Goal: Task Accomplishment & Management: Complete application form

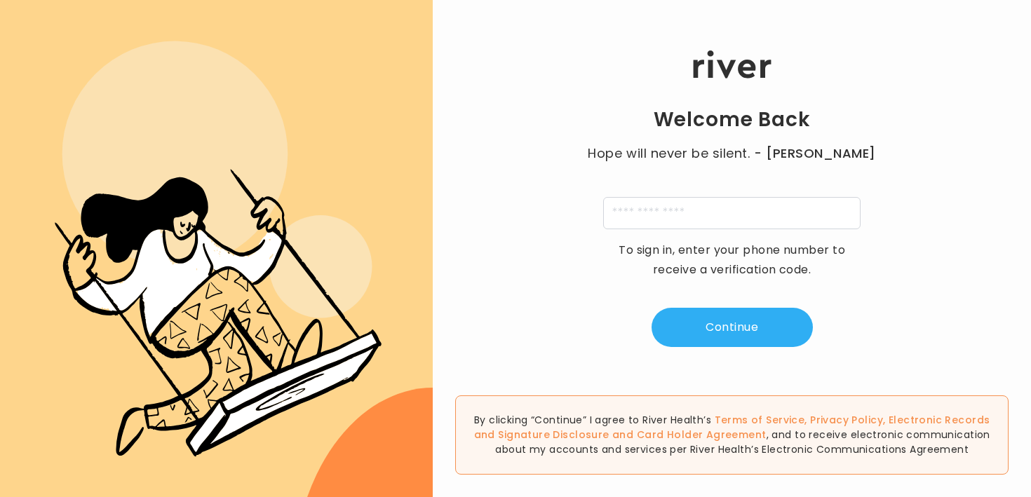
click at [570, 105] on div "Welcome Back Hope will never be silent. - [PERSON_NAME] To sign in, enter your …" at bounding box center [732, 199] width 598 height 298
click at [678, 215] on input "tel" at bounding box center [731, 213] width 257 height 32
type input "**********"
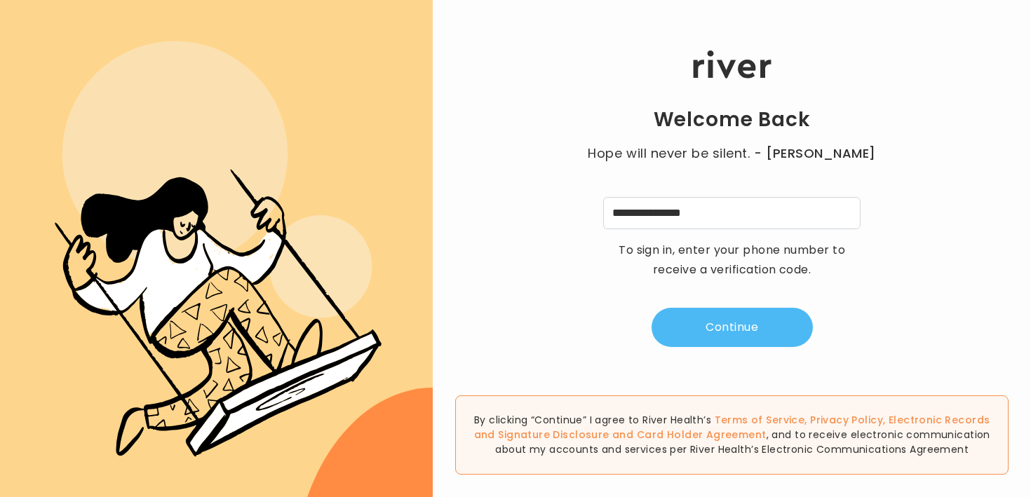
click at [687, 328] on button "Continue" at bounding box center [732, 327] width 161 height 39
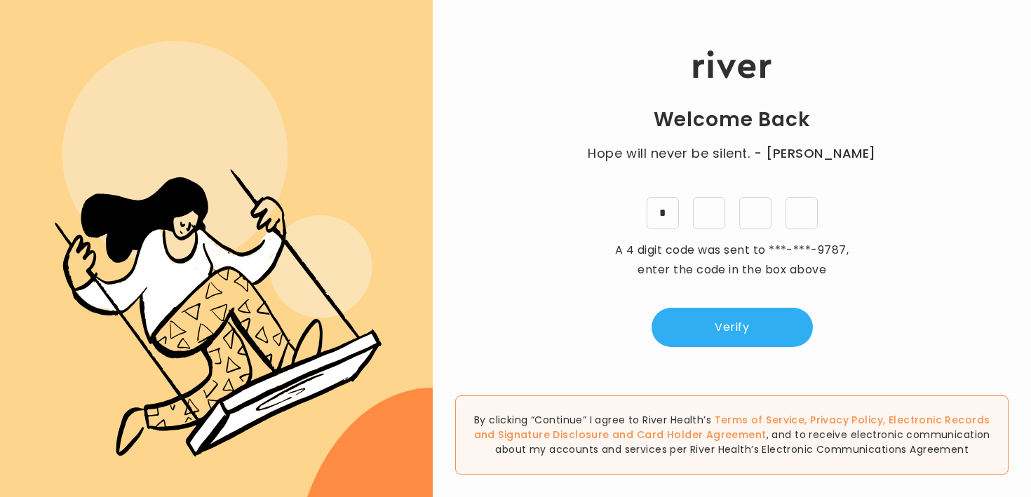
type input "*"
click at [682, 314] on button "Verify" at bounding box center [732, 327] width 161 height 39
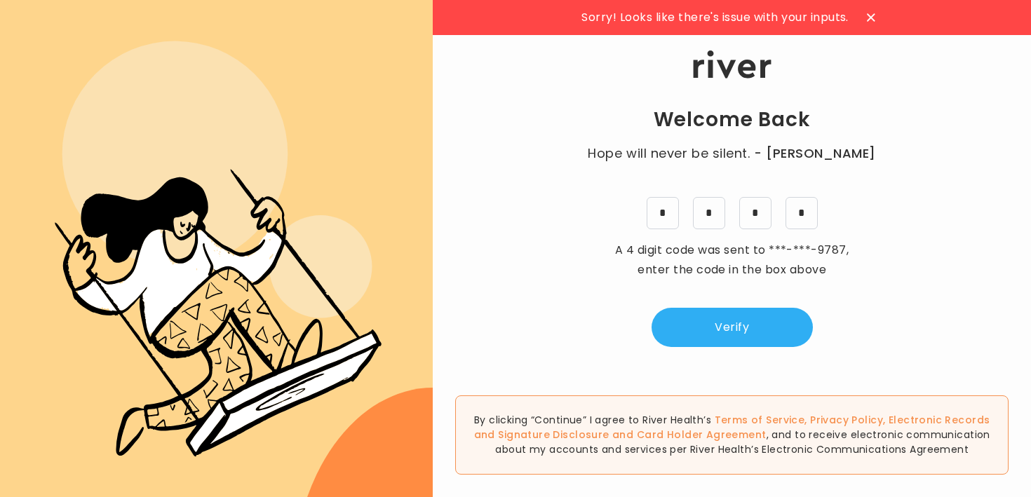
click at [732, 155] on p "Hope will never be silent. - Harvey Milk" at bounding box center [732, 154] width 316 height 20
click at [730, 158] on p "Hope will never be silent. - Harvey Milk" at bounding box center [732, 154] width 316 height 20
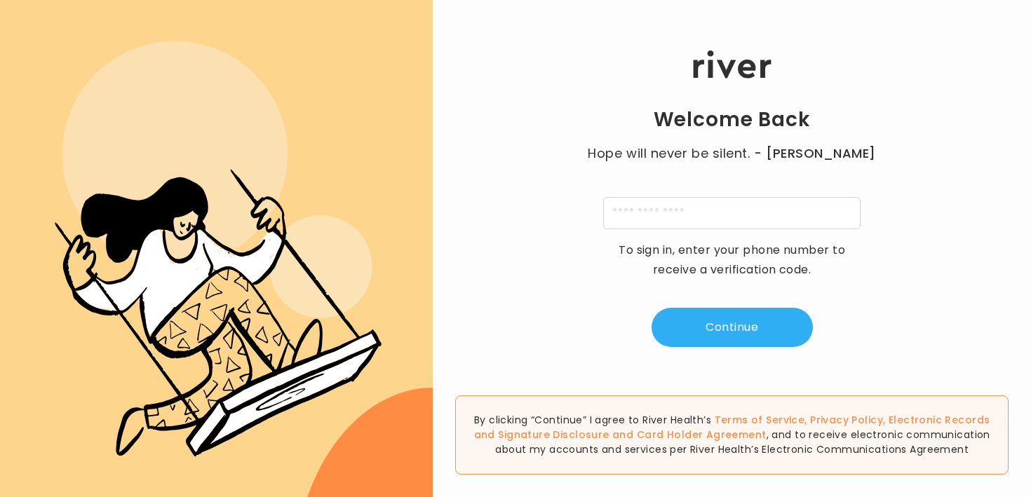
click at [701, 186] on div "Welcome Back Hope will never be silent. - [PERSON_NAME] To sign in, enter your …" at bounding box center [732, 199] width 598 height 298
click at [701, 203] on input "tel" at bounding box center [731, 213] width 257 height 32
type input "**********"
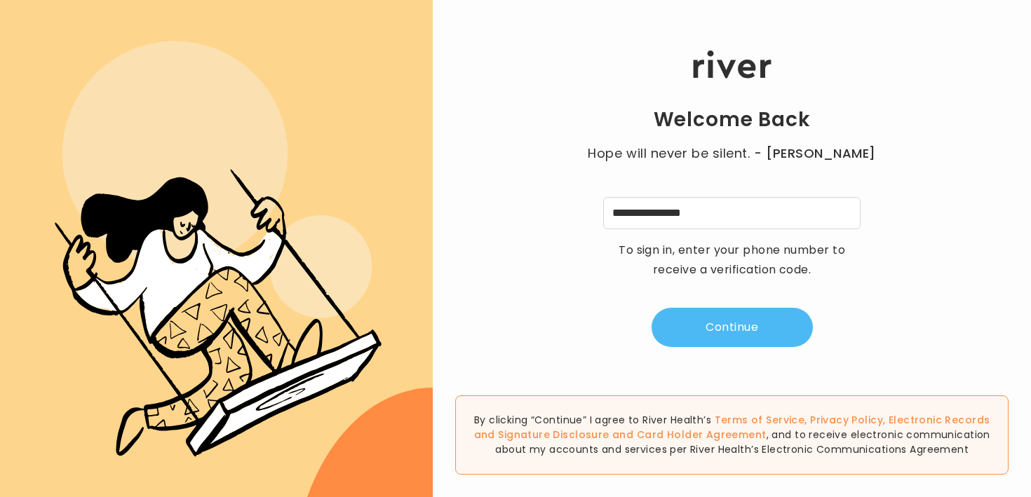
click at [713, 317] on button "Continue" at bounding box center [732, 327] width 161 height 39
type input "*"
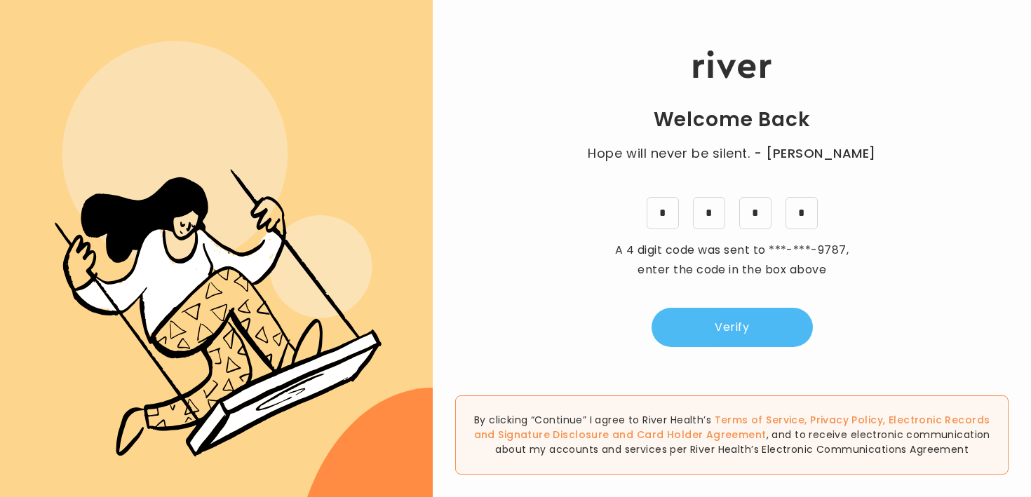
click at [768, 342] on button "Verify" at bounding box center [732, 327] width 161 height 39
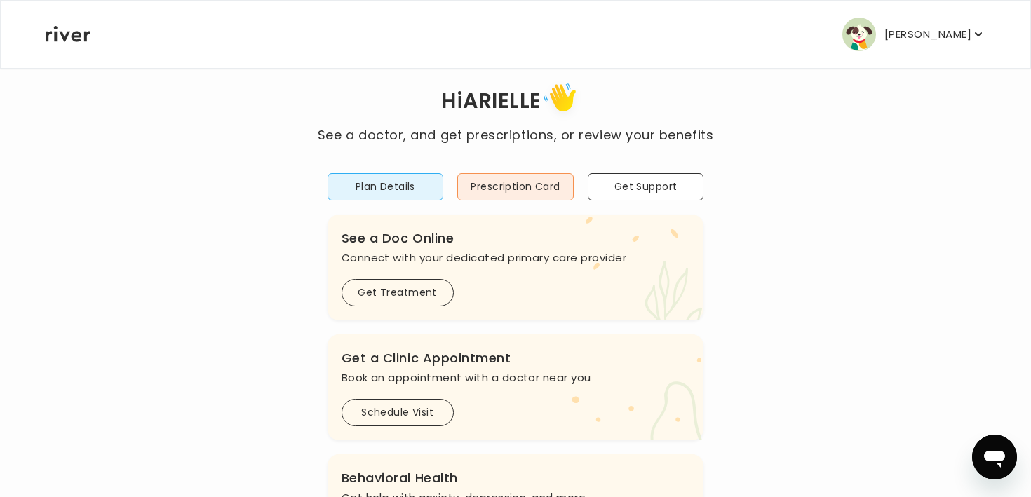
scroll to position [31, 0]
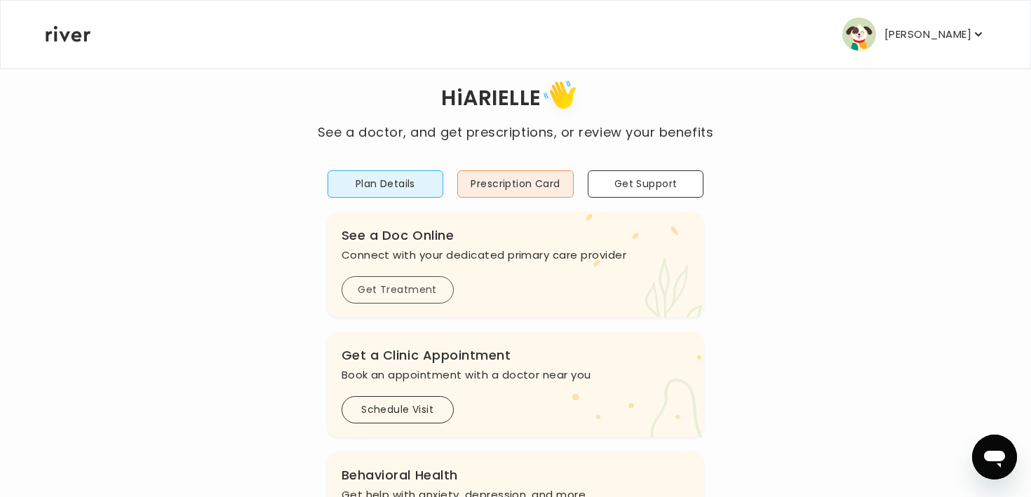
click at [405, 293] on button "Get Treatment" at bounding box center [398, 289] width 112 height 27
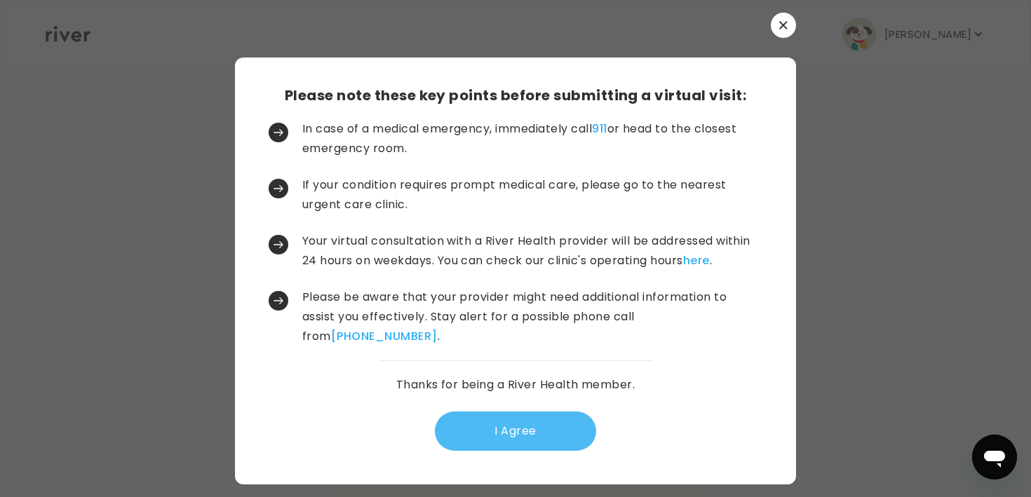
click at [479, 424] on button "I Agree" at bounding box center [515, 431] width 161 height 39
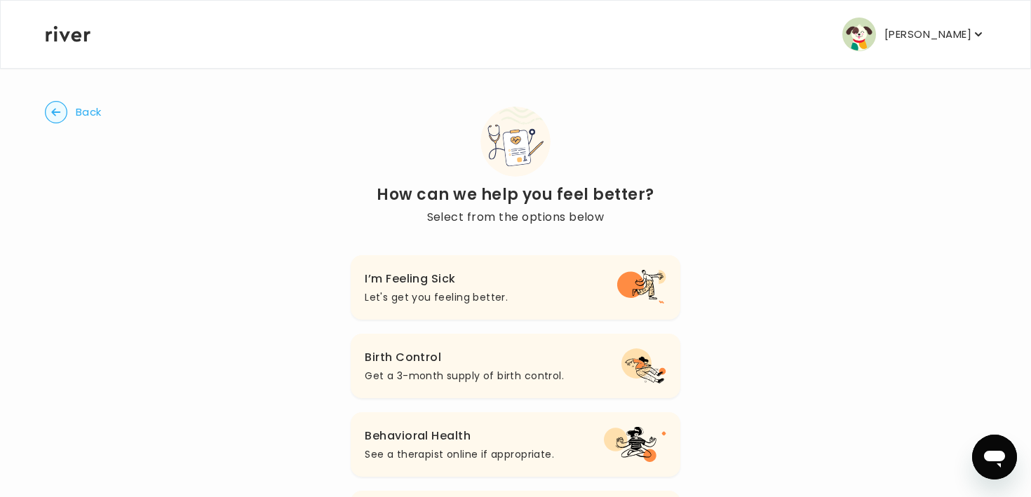
click at [436, 291] on p "Let's get you feeling better." at bounding box center [436, 297] width 143 height 17
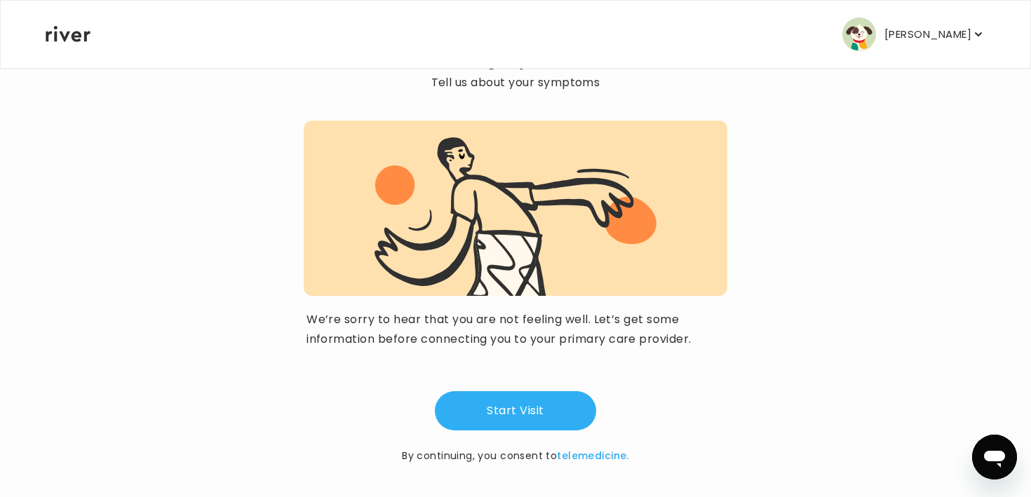
scroll to position [96, 0]
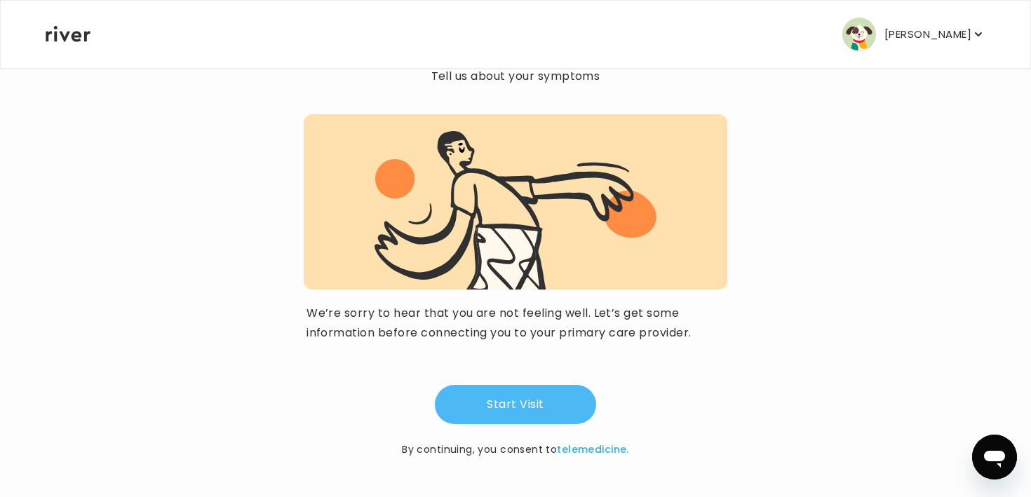
click at [504, 410] on button "Start Visit" at bounding box center [515, 404] width 161 height 39
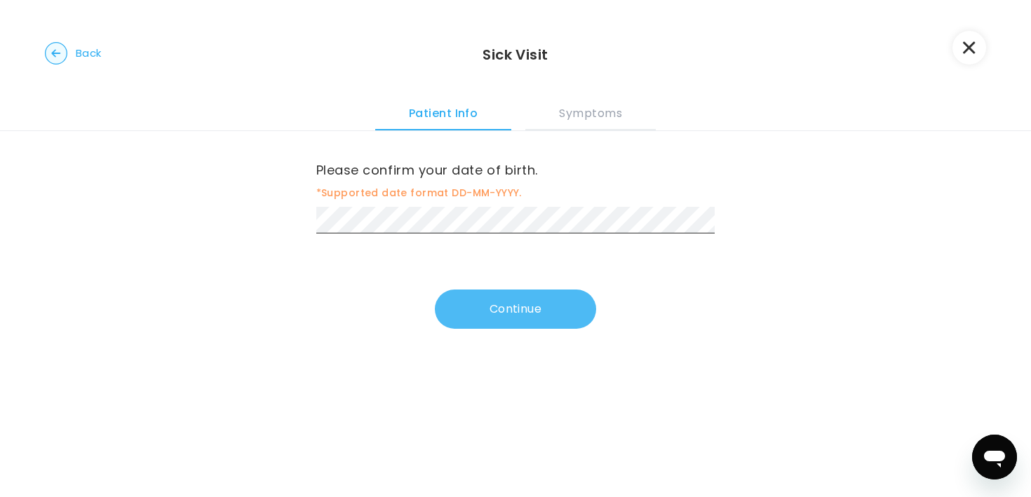
click at [500, 316] on button "Continue" at bounding box center [515, 309] width 161 height 39
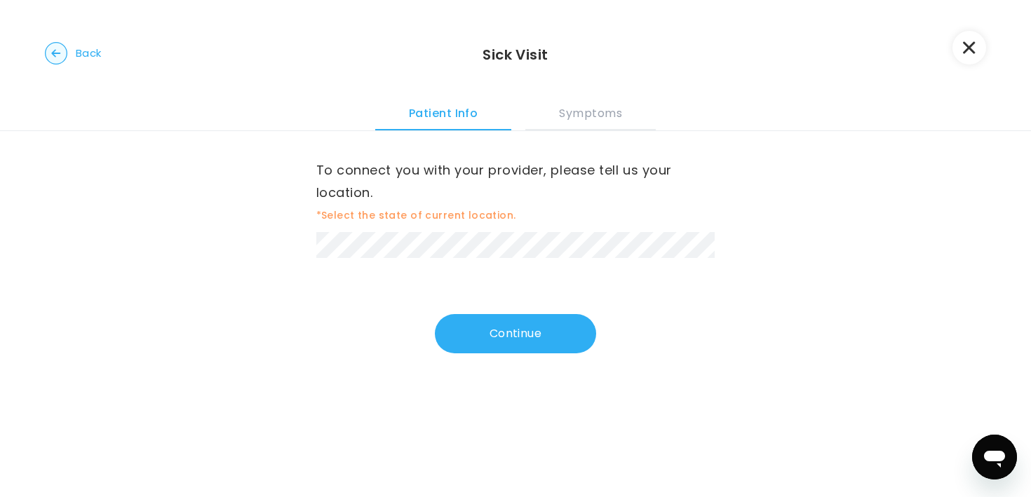
click at [478, 224] on div "To connect you with your provider, please tell us your location. *Select the st…" at bounding box center [515, 208] width 399 height 99
click at [473, 330] on button "Continue" at bounding box center [515, 334] width 161 height 39
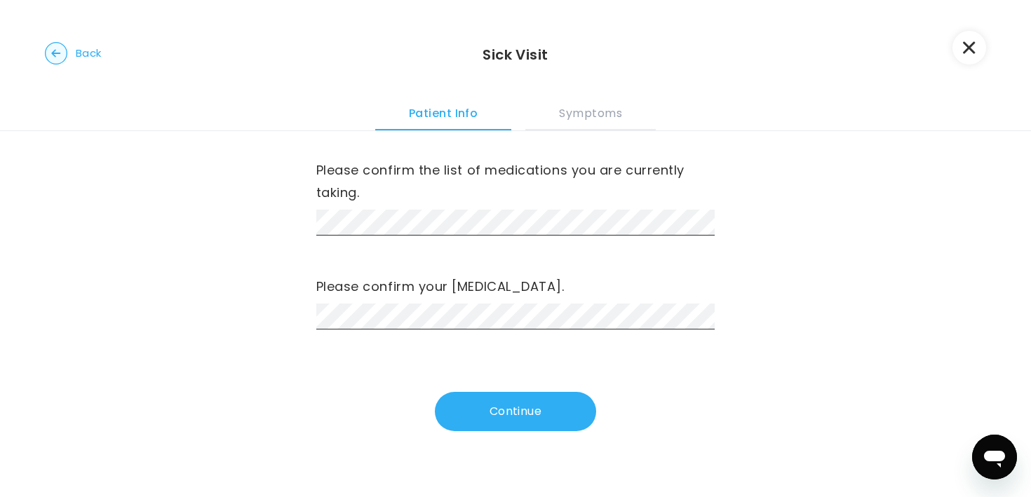
click at [474, 290] on label "Please confirm your [MEDICAL_DATA]." at bounding box center [515, 287] width 399 height 22
click at [506, 408] on button "Continue" at bounding box center [515, 411] width 161 height 39
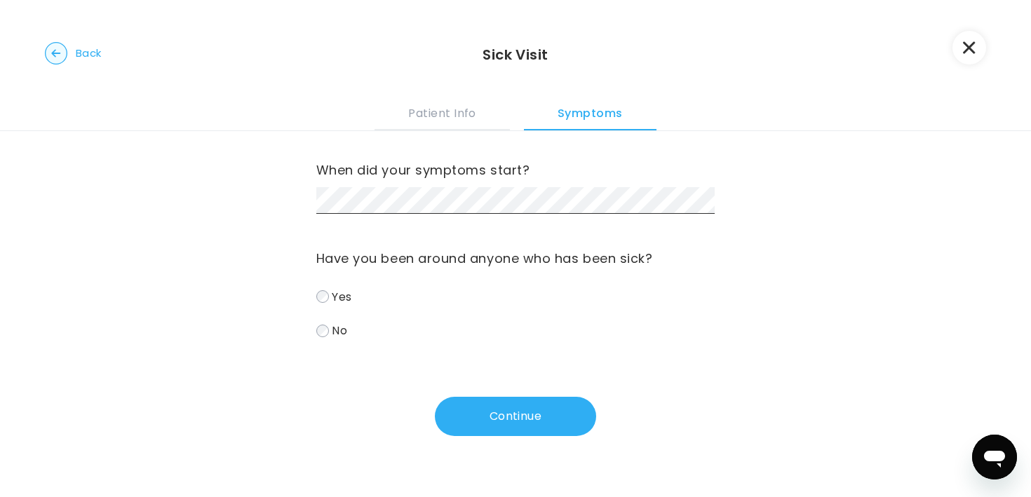
click at [337, 338] on span "No" at bounding box center [339, 331] width 15 height 16
click at [484, 424] on button "Continue" at bounding box center [515, 415] width 161 height 39
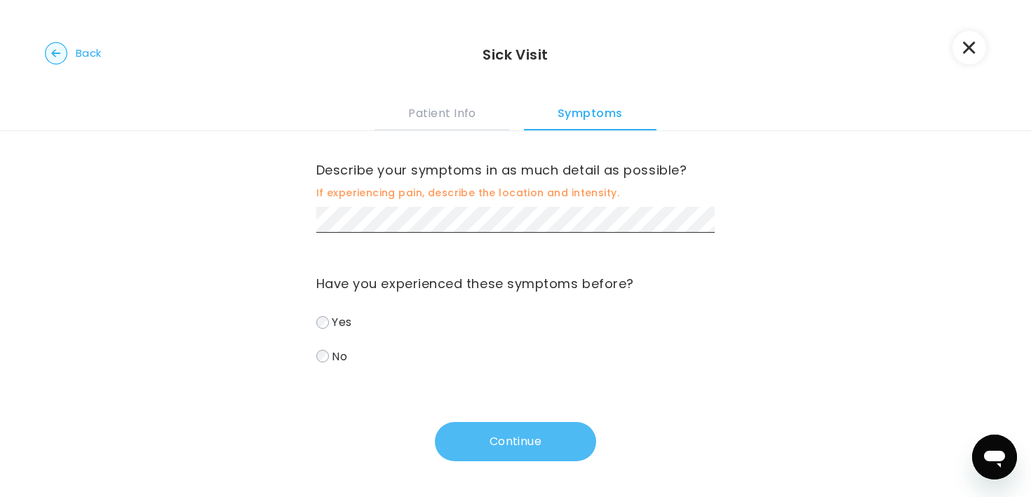
click at [485, 447] on button "Continue" at bounding box center [515, 441] width 161 height 39
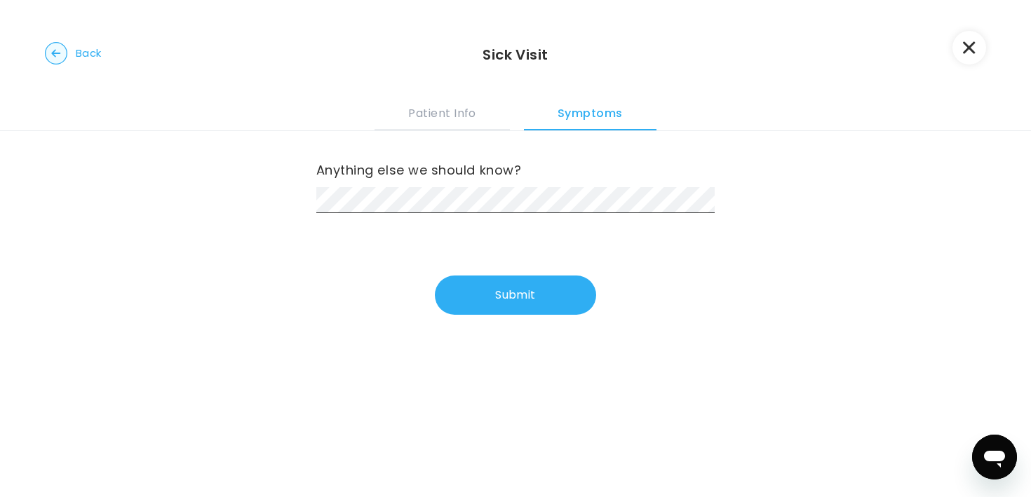
click at [495, 233] on div "Anything else we should know? Submit" at bounding box center [515, 223] width 399 height 184
click at [518, 304] on button "Submit" at bounding box center [515, 295] width 161 height 39
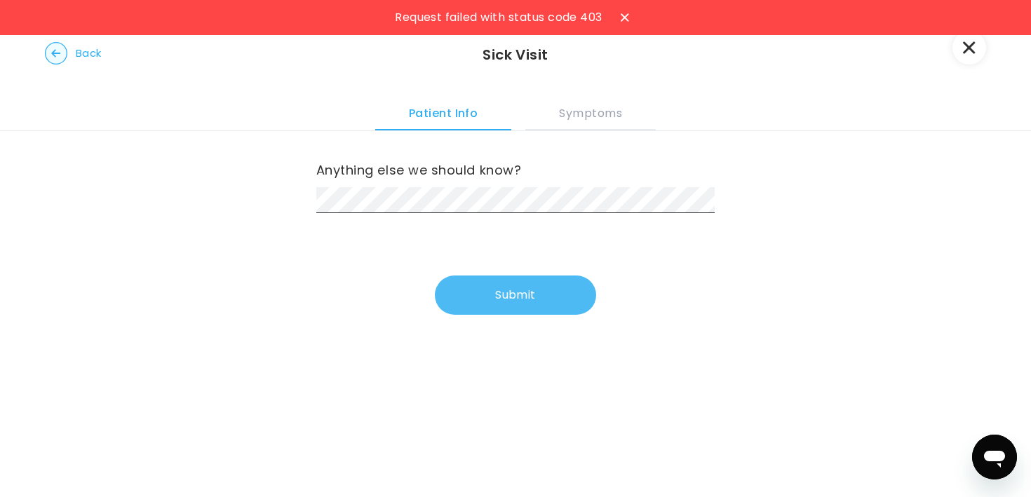
click at [518, 301] on button "Submit" at bounding box center [515, 295] width 161 height 39
click at [522, 187] on div "Anything else we should know?" at bounding box center [515, 189] width 399 height 60
click at [503, 281] on button "Submit" at bounding box center [515, 295] width 161 height 39
click at [562, 115] on button "Symptoms" at bounding box center [590, 112] width 130 height 38
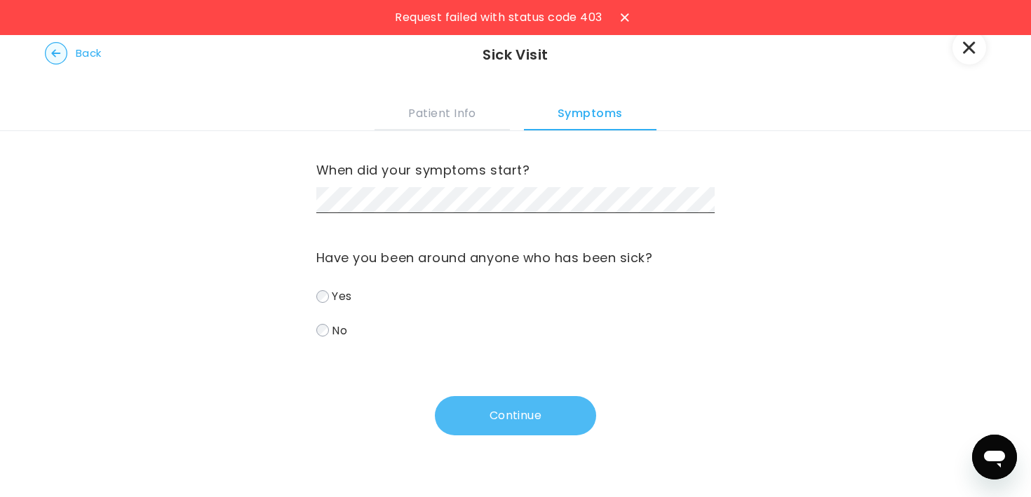
click at [510, 414] on button "Continue" at bounding box center [515, 415] width 161 height 39
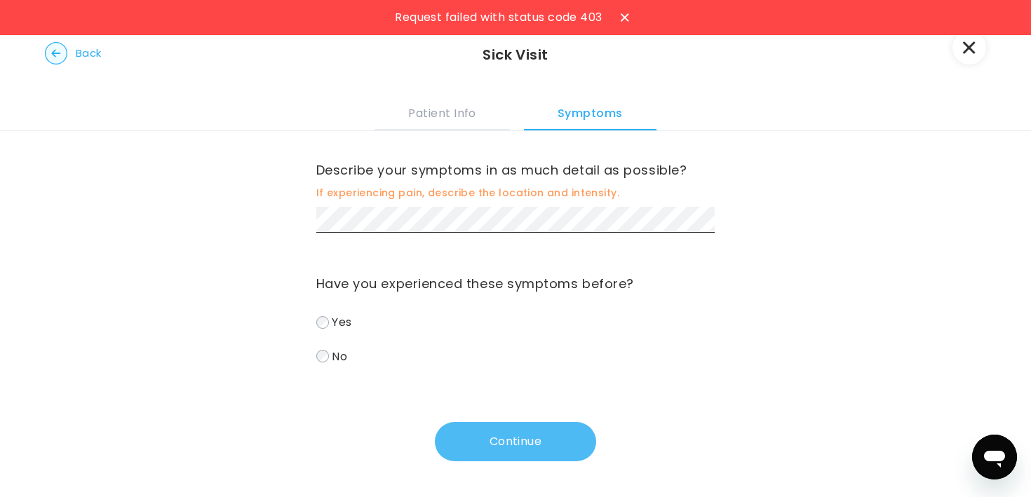
click at [506, 438] on button "Continue" at bounding box center [515, 441] width 161 height 39
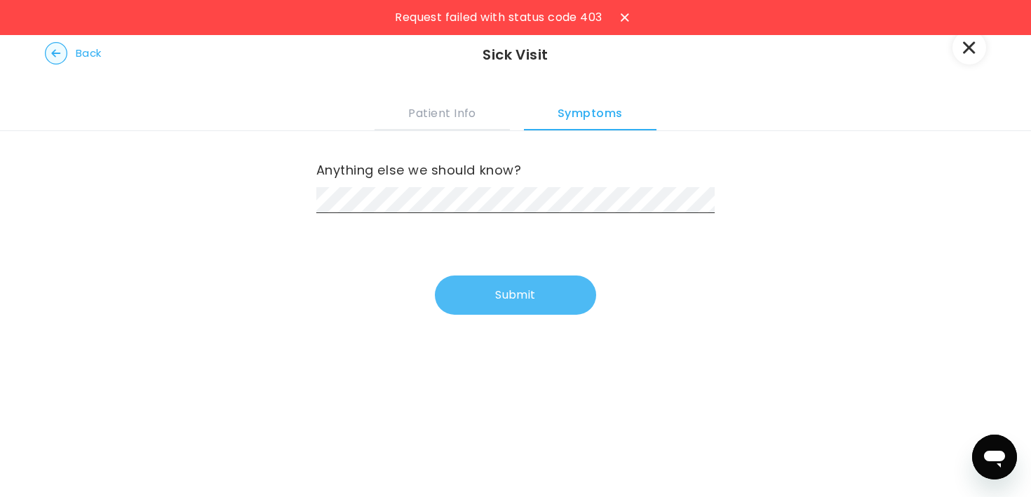
click at [488, 293] on button "Submit" at bounding box center [515, 295] width 161 height 39
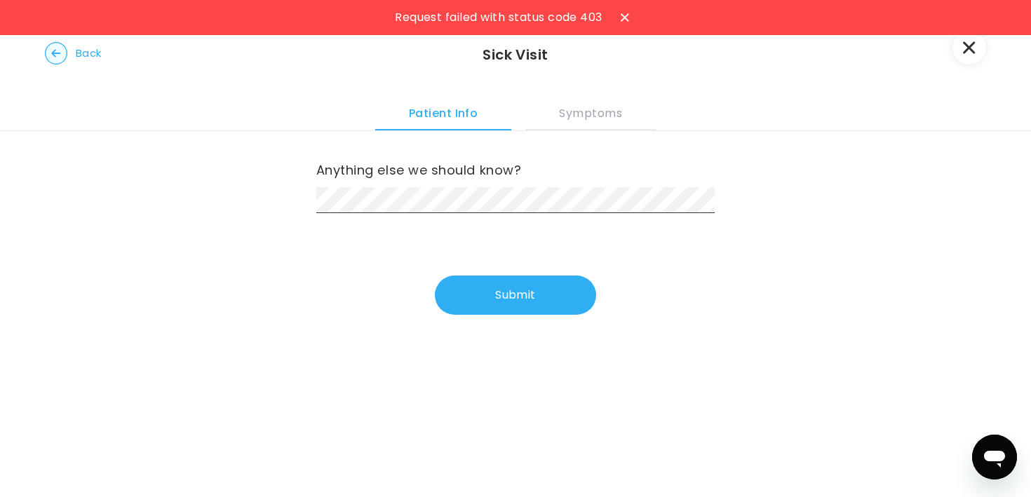
click at [974, 48] on icon "button" at bounding box center [969, 47] width 13 height 13
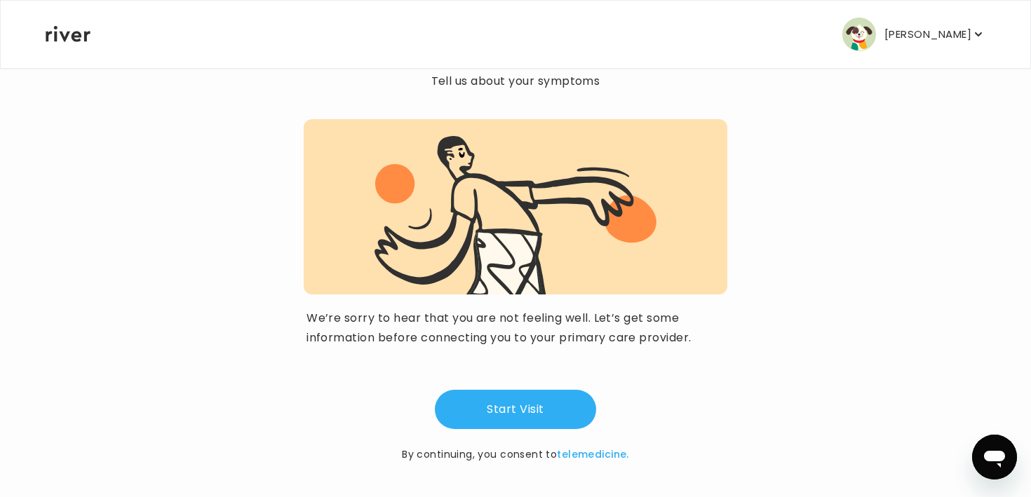
scroll to position [96, 0]
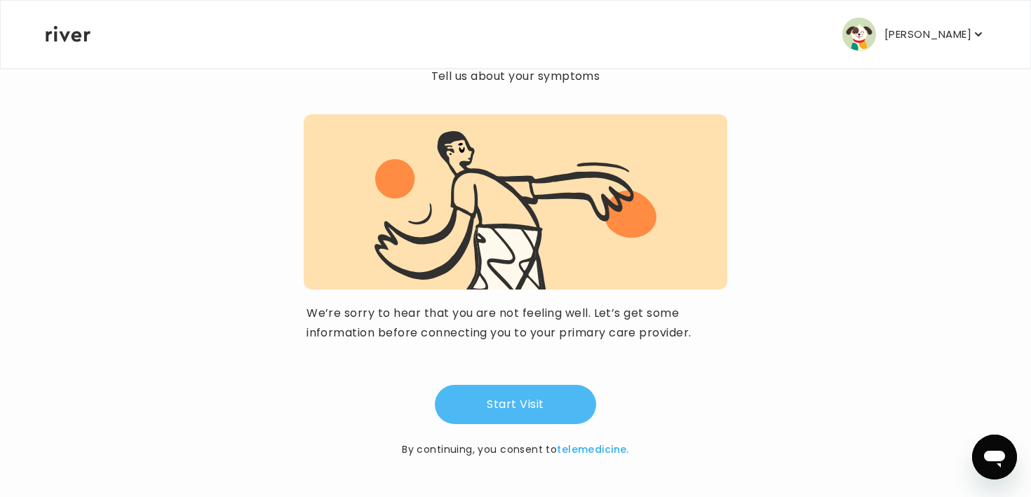
click at [492, 409] on button "Start Visit" at bounding box center [515, 404] width 161 height 39
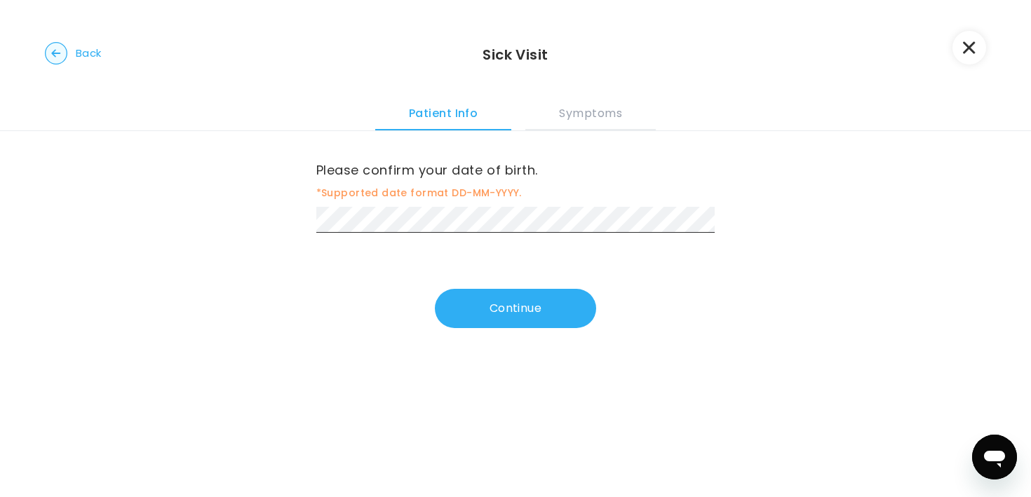
click at [513, 330] on div "Please confirm your date of birth. *Supported date format DD-MM-YYYY. Continue" at bounding box center [515, 247] width 1031 height 232
click at [513, 314] on button "Continue" at bounding box center [515, 308] width 161 height 39
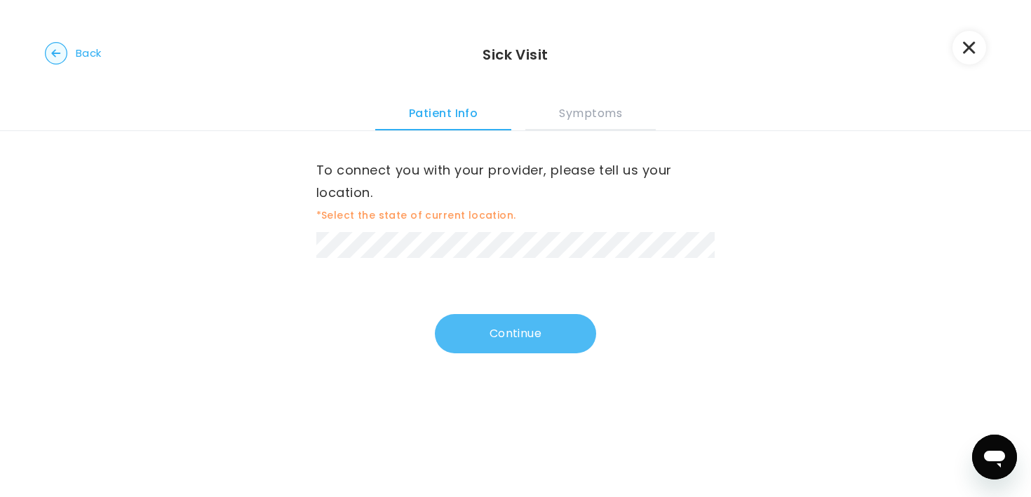
click at [519, 336] on button "Continue" at bounding box center [515, 333] width 161 height 39
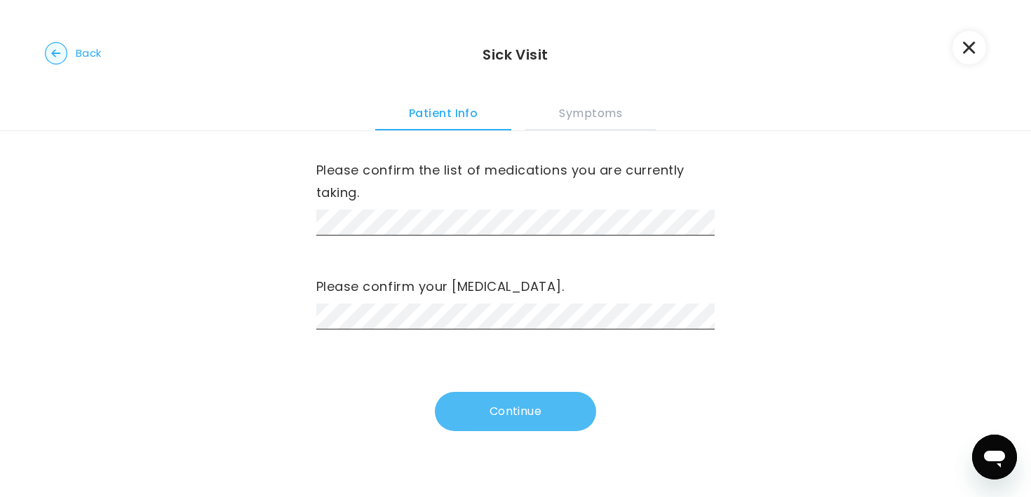
click at [510, 413] on button "Continue" at bounding box center [515, 411] width 161 height 39
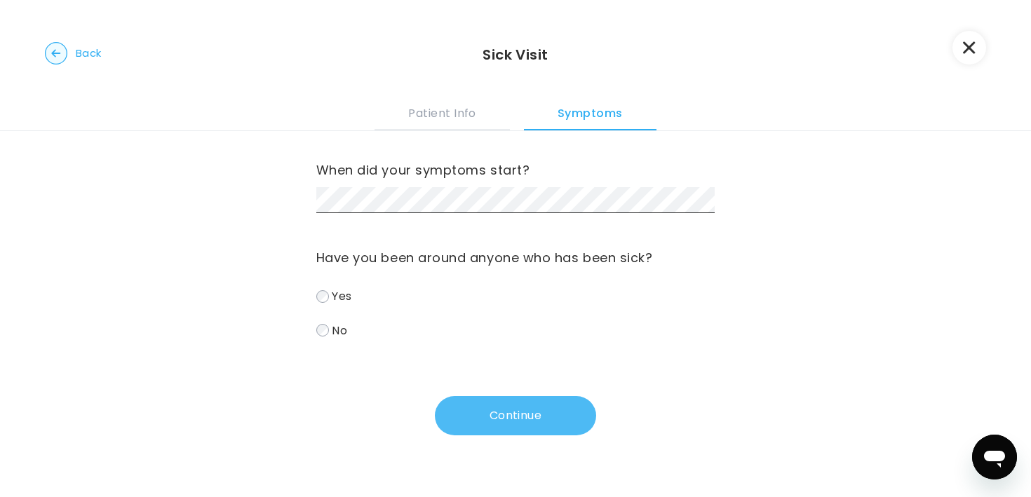
click at [495, 412] on button "Continue" at bounding box center [515, 415] width 161 height 39
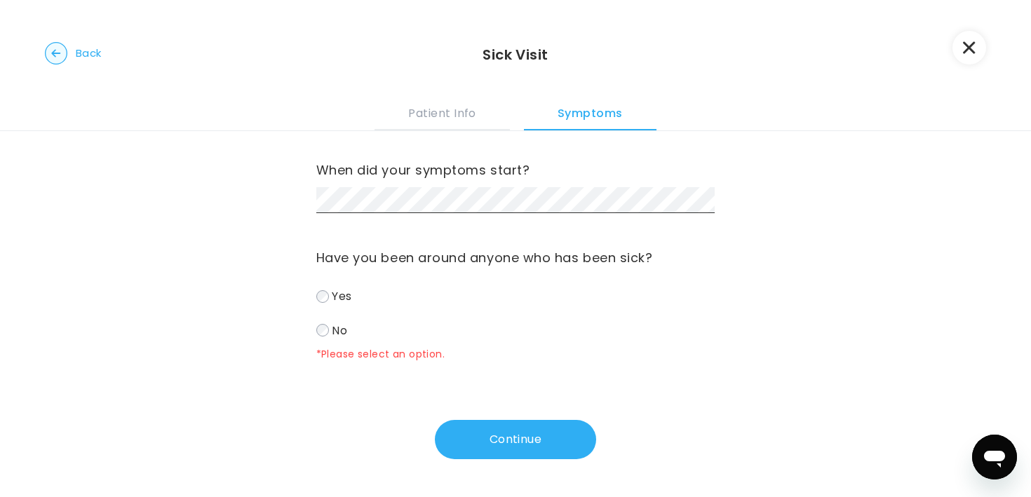
click at [342, 330] on span "No" at bounding box center [339, 330] width 15 height 16
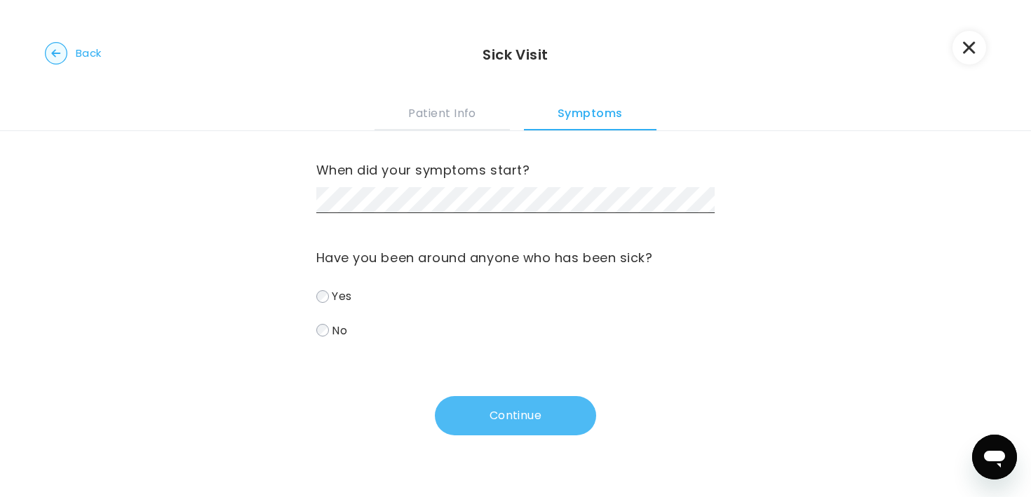
click at [500, 424] on button "Continue" at bounding box center [515, 415] width 161 height 39
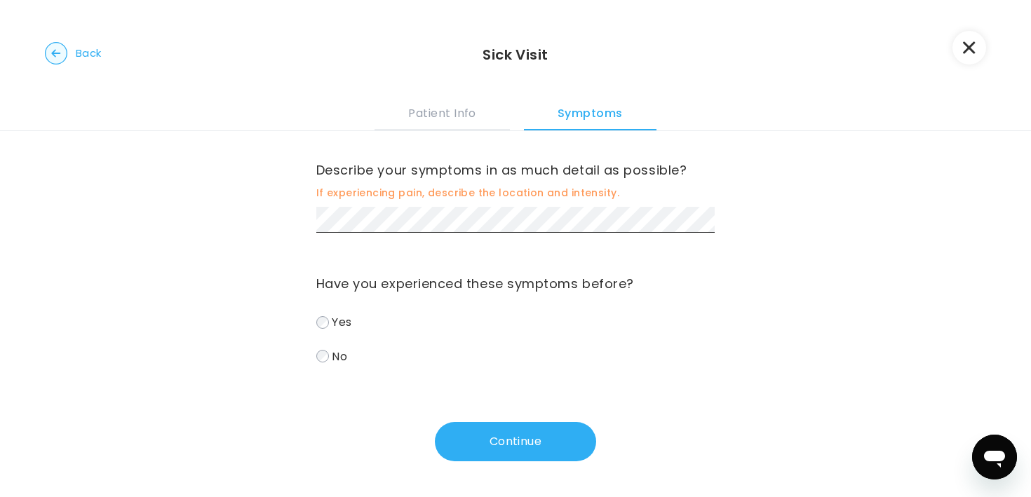
drag, startPoint x: 503, startPoint y: 439, endPoint x: 356, endPoint y: 365, distance: 164.7
click at [356, 365] on div "Describe your symptoms in as much detail as possible? If experiencing pain, des…" at bounding box center [515, 296] width 399 height 330
click at [340, 360] on span "No" at bounding box center [339, 356] width 15 height 16
click at [340, 327] on span "Yes" at bounding box center [342, 322] width 20 height 16
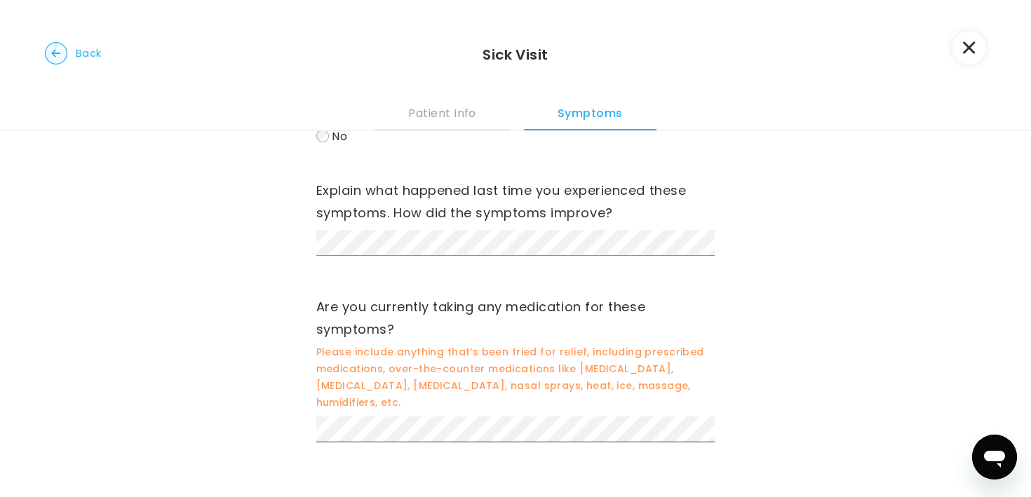
scroll to position [285, 0]
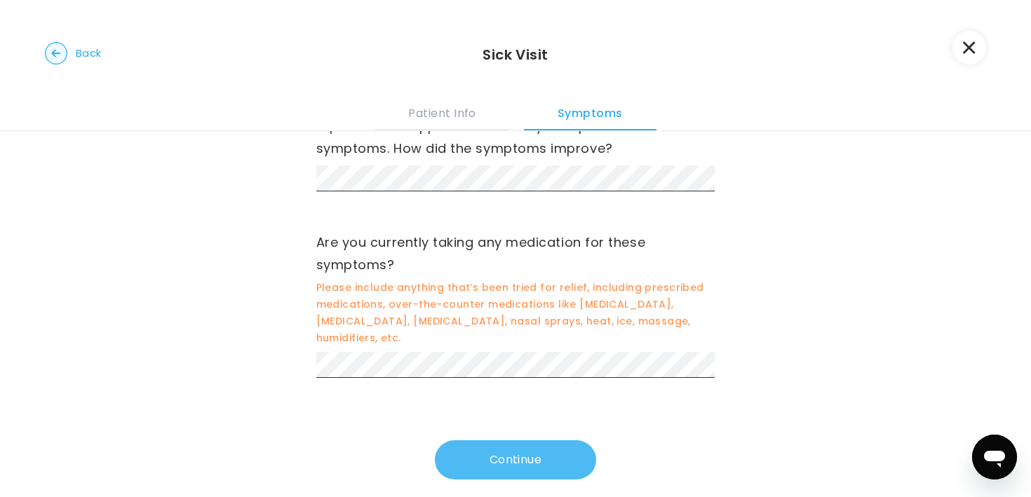
click at [503, 448] on button "Continue" at bounding box center [515, 460] width 161 height 39
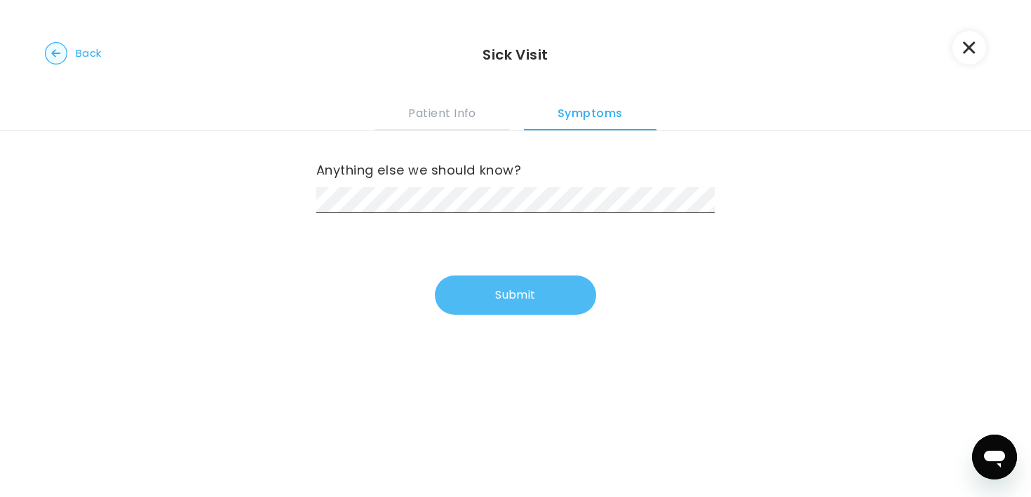
click at [530, 283] on button "Submit" at bounding box center [515, 295] width 161 height 39
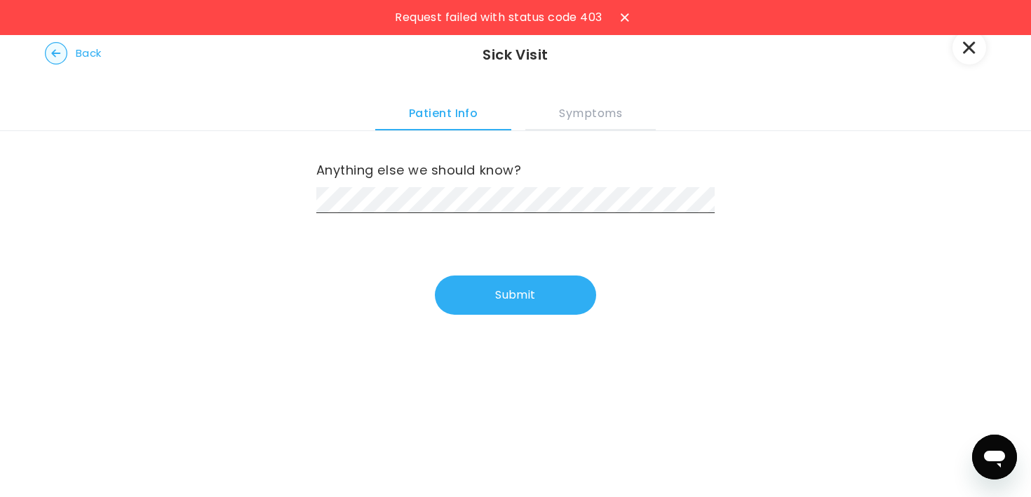
click at [629, 20] on icon at bounding box center [625, 17] width 8 height 8
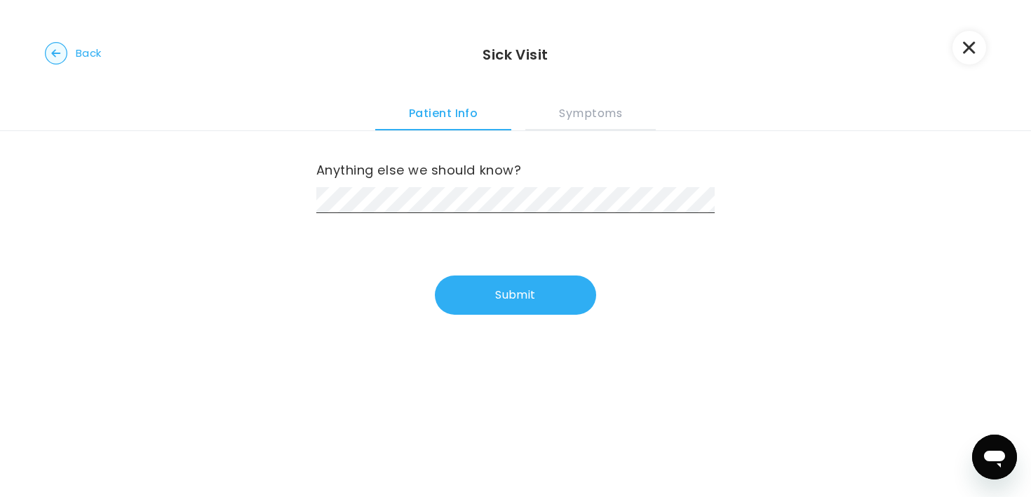
click at [962, 50] on button "button" at bounding box center [970, 48] width 34 height 34
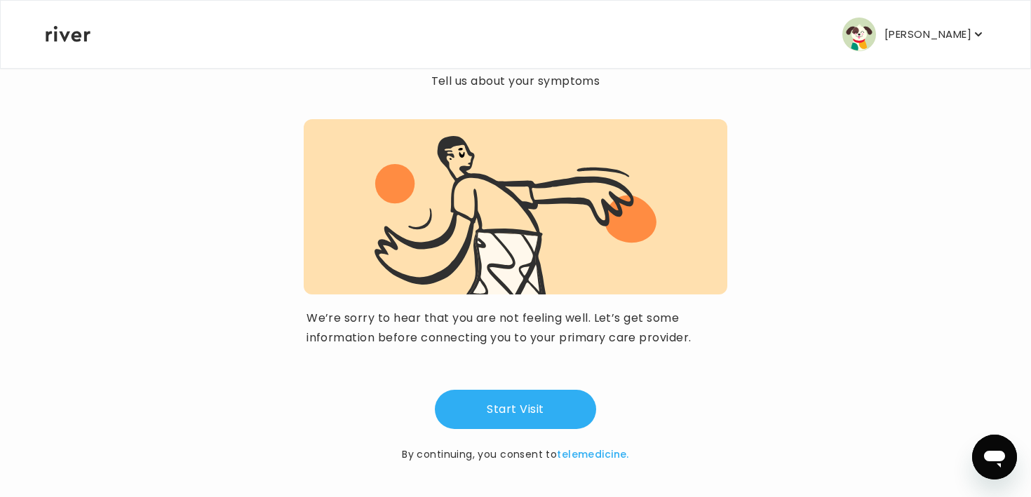
scroll to position [96, 0]
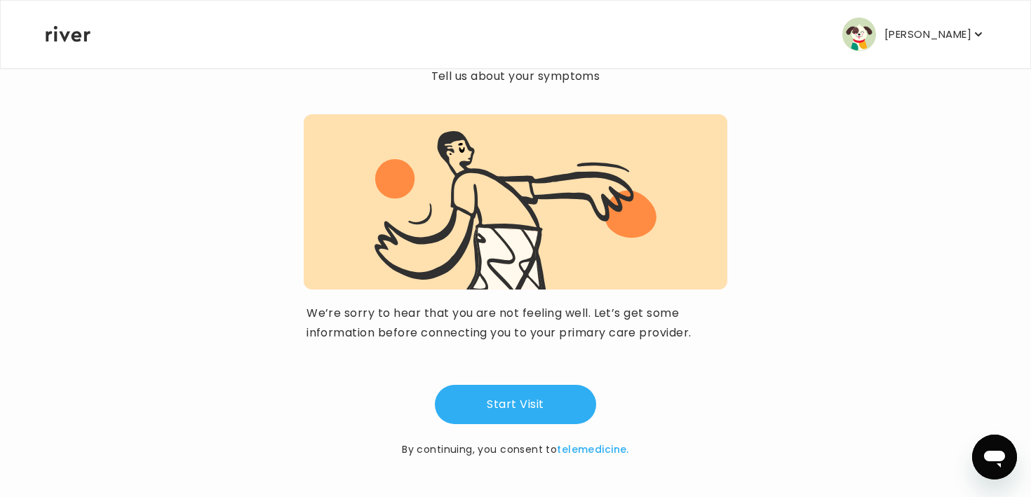
click at [932, 20] on button "[PERSON_NAME]" at bounding box center [913, 35] width 143 height 34
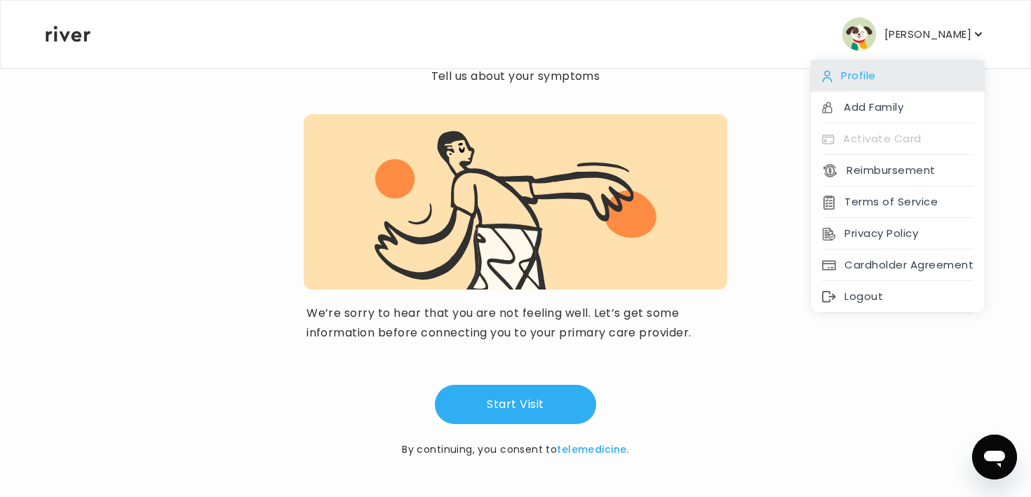
click at [871, 74] on div "Profile" at bounding box center [898, 76] width 174 height 32
